Goal: Task Accomplishment & Management: Manage account settings

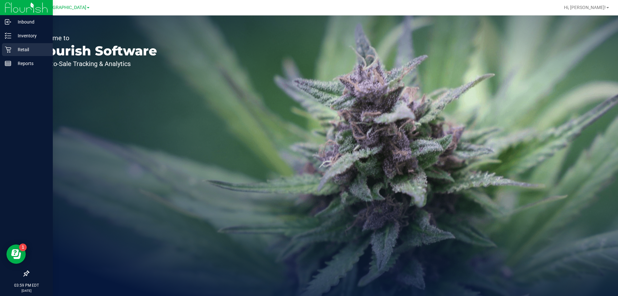
click at [18, 50] on p "Retail" at bounding box center [30, 50] width 39 height 8
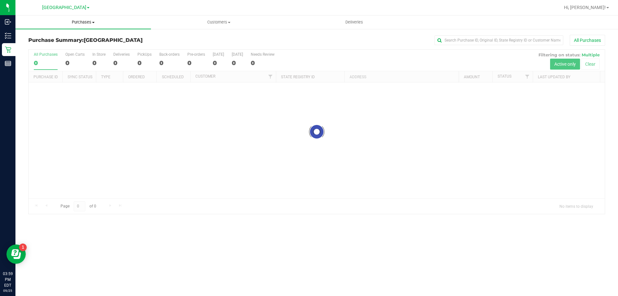
click at [91, 17] on uib-tab-heading "Purchases Summary of purchases Fulfillment All purchases" at bounding box center [82, 22] width 135 height 14
click at [43, 45] on span "Fulfillment" at bounding box center [35, 46] width 40 height 5
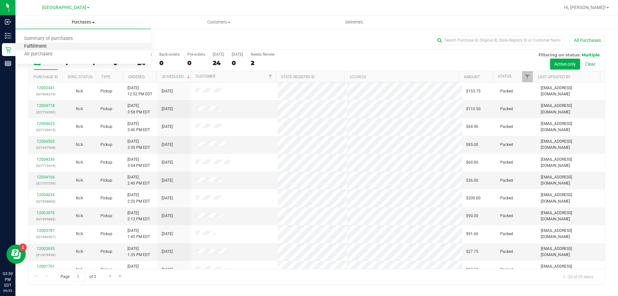
click at [44, 45] on span "Fulfillment" at bounding box center [35, 46] width 40 height 5
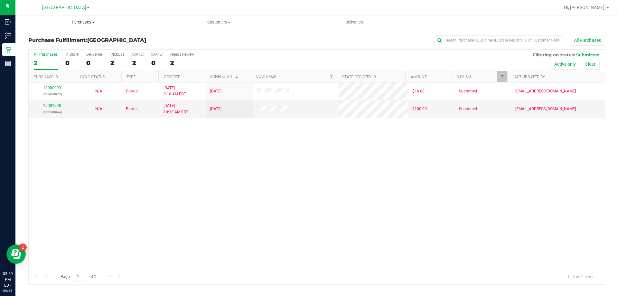
click at [93, 21] on span "Purchases" at bounding box center [82, 22] width 135 height 6
click at [63, 49] on li "Fulfillment" at bounding box center [82, 47] width 135 height 8
click at [83, 21] on span "Purchases" at bounding box center [82, 22] width 135 height 6
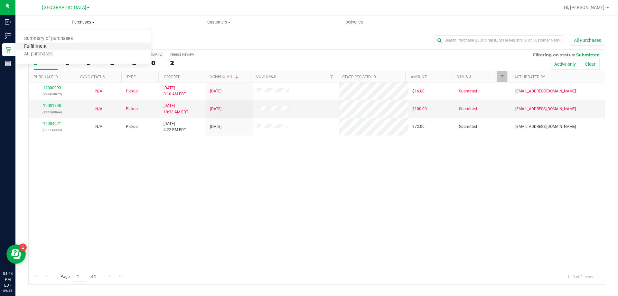
click at [51, 48] on span "Fulfillment" at bounding box center [35, 46] width 40 height 5
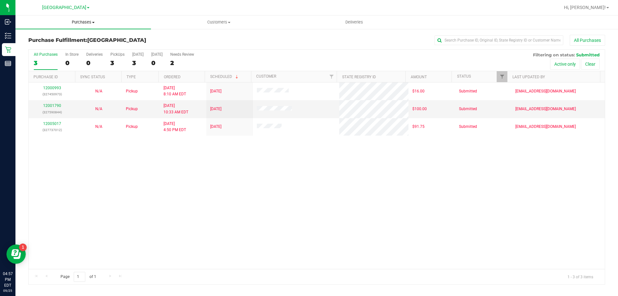
click at [81, 22] on span "Purchases" at bounding box center [82, 22] width 135 height 6
click at [41, 44] on span "Fulfillment" at bounding box center [35, 46] width 40 height 5
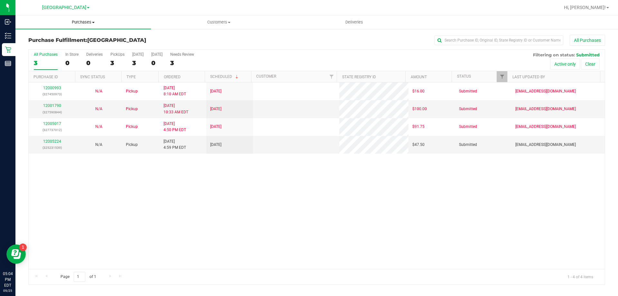
click at [78, 23] on span "Purchases" at bounding box center [82, 22] width 135 height 6
click at [48, 47] on span "Fulfillment" at bounding box center [35, 46] width 40 height 5
click at [47, 142] on link "12005224" at bounding box center [52, 141] width 18 height 5
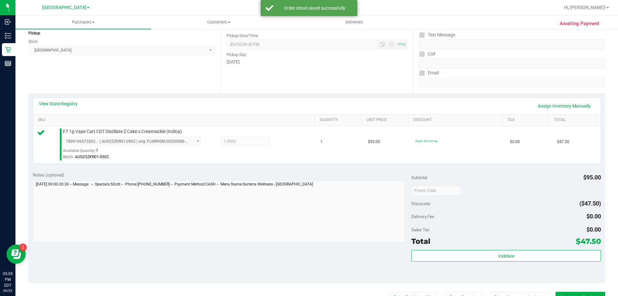
scroll to position [129, 0]
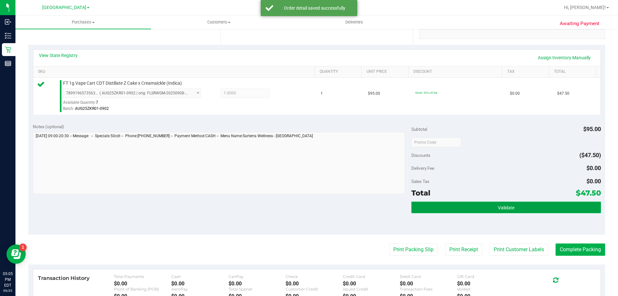
click at [447, 206] on button "Validate" at bounding box center [505, 207] width 189 height 12
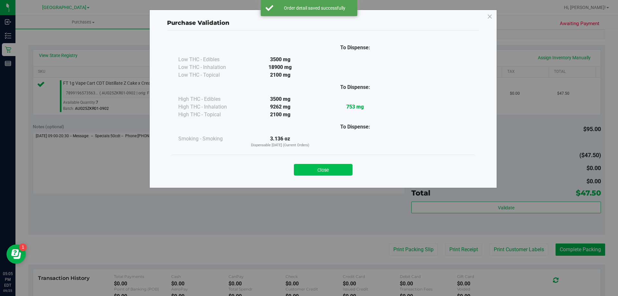
click at [348, 173] on button "Close" at bounding box center [323, 170] width 59 height 12
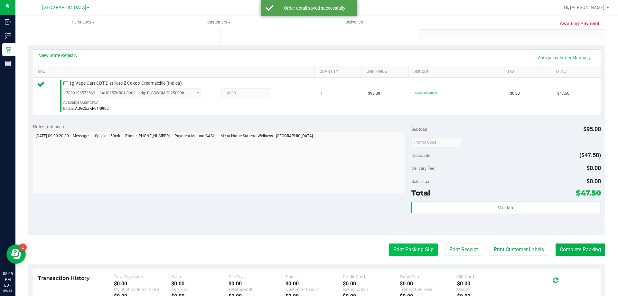
click at [401, 246] on button "Print Packing Slip" at bounding box center [413, 249] width 49 height 12
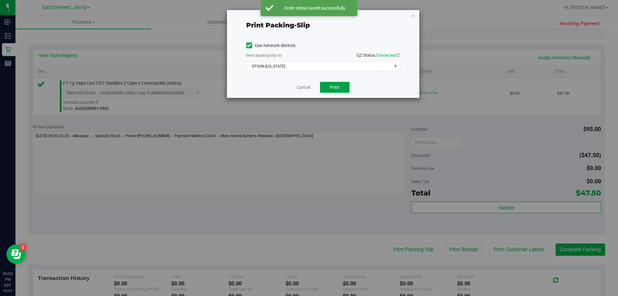
click at [333, 87] on span "Print" at bounding box center [335, 87] width 10 height 5
click at [414, 15] on icon "button" at bounding box center [413, 16] width 5 height 8
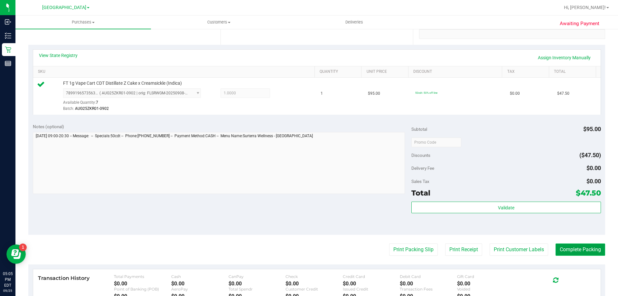
click at [576, 252] on button "Complete Packing" at bounding box center [580, 249] width 50 height 12
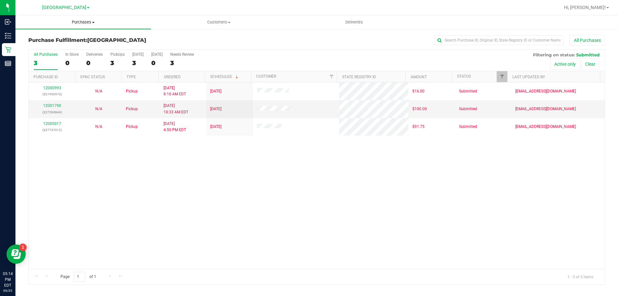
click at [71, 24] on span "Purchases" at bounding box center [82, 22] width 135 height 6
click at [40, 44] on span "Fulfillment" at bounding box center [35, 46] width 40 height 5
click at [76, 22] on span "Purchases" at bounding box center [82, 22] width 135 height 6
click at [48, 44] on span "Fulfillment" at bounding box center [35, 46] width 40 height 5
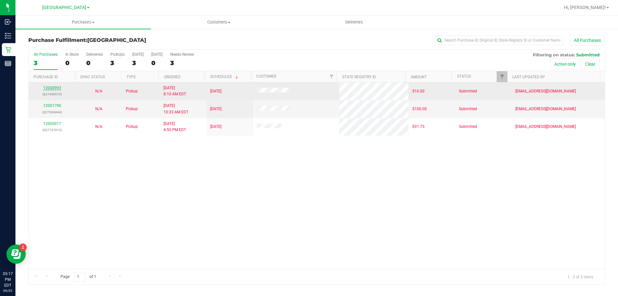
click at [54, 86] on link "12000993" at bounding box center [52, 88] width 18 height 5
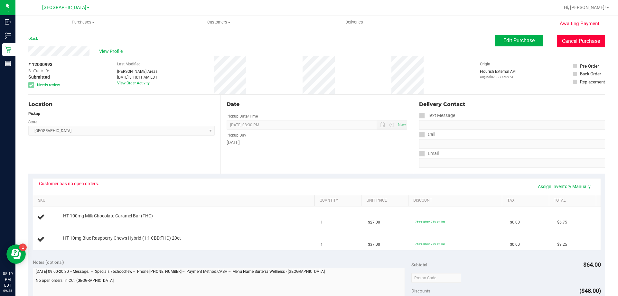
click at [572, 41] on button "Cancel Purchase" at bounding box center [580, 41] width 48 height 12
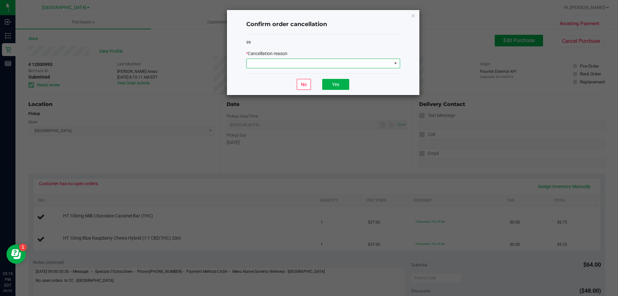
click at [357, 62] on span at bounding box center [318, 63] width 145 height 9
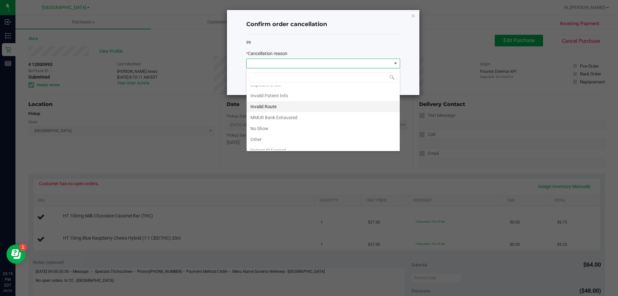
scroll to position [34, 0]
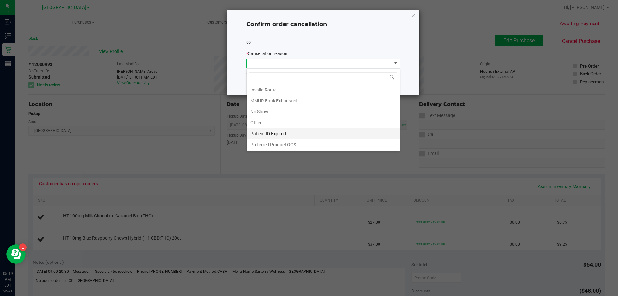
click at [286, 135] on li "Patient ID Expired" at bounding box center [322, 133] width 153 height 11
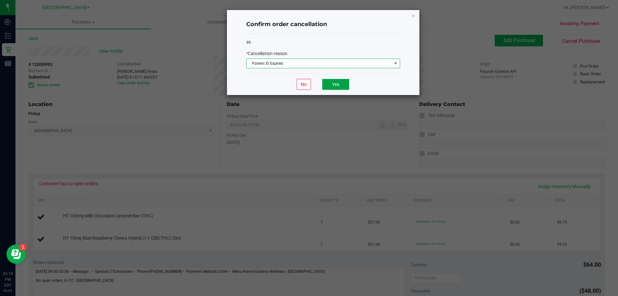
click at [333, 84] on button "Yes" at bounding box center [335, 84] width 27 height 11
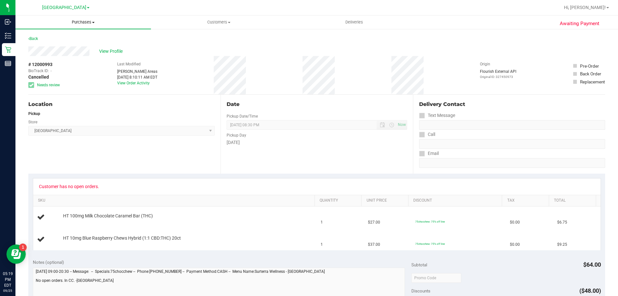
click at [92, 22] on span at bounding box center [93, 22] width 3 height 1
click at [50, 47] on span "Fulfillment" at bounding box center [35, 46] width 40 height 5
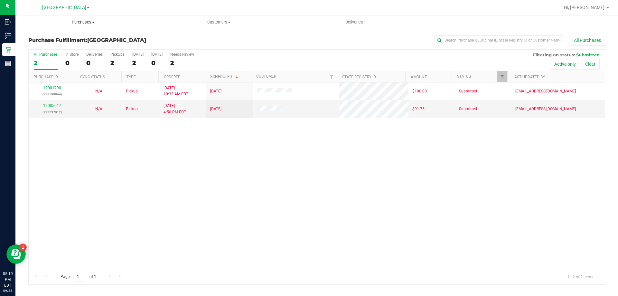
click at [78, 21] on span "Purchases" at bounding box center [82, 22] width 135 height 6
click at [37, 46] on span "Fulfillment" at bounding box center [35, 46] width 40 height 5
click at [78, 22] on span "Purchases" at bounding box center [82, 22] width 135 height 6
click at [63, 43] on li "Fulfillment" at bounding box center [82, 47] width 135 height 8
click at [601, 6] on span "Hi, [PERSON_NAME]!" at bounding box center [585, 7] width 42 height 5
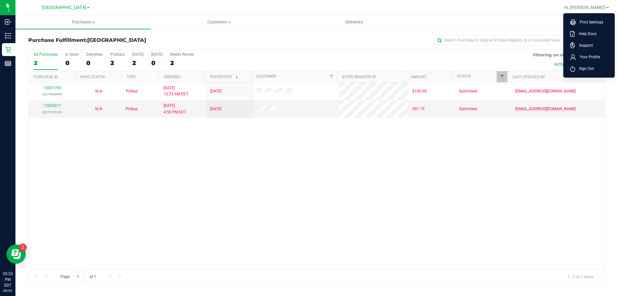
click at [507, 18] on ul "Purchases Summary of purchases Fulfillment All purchases Customers All customer…" at bounding box center [324, 22] width 618 height 14
